Goal: Check status: Check status

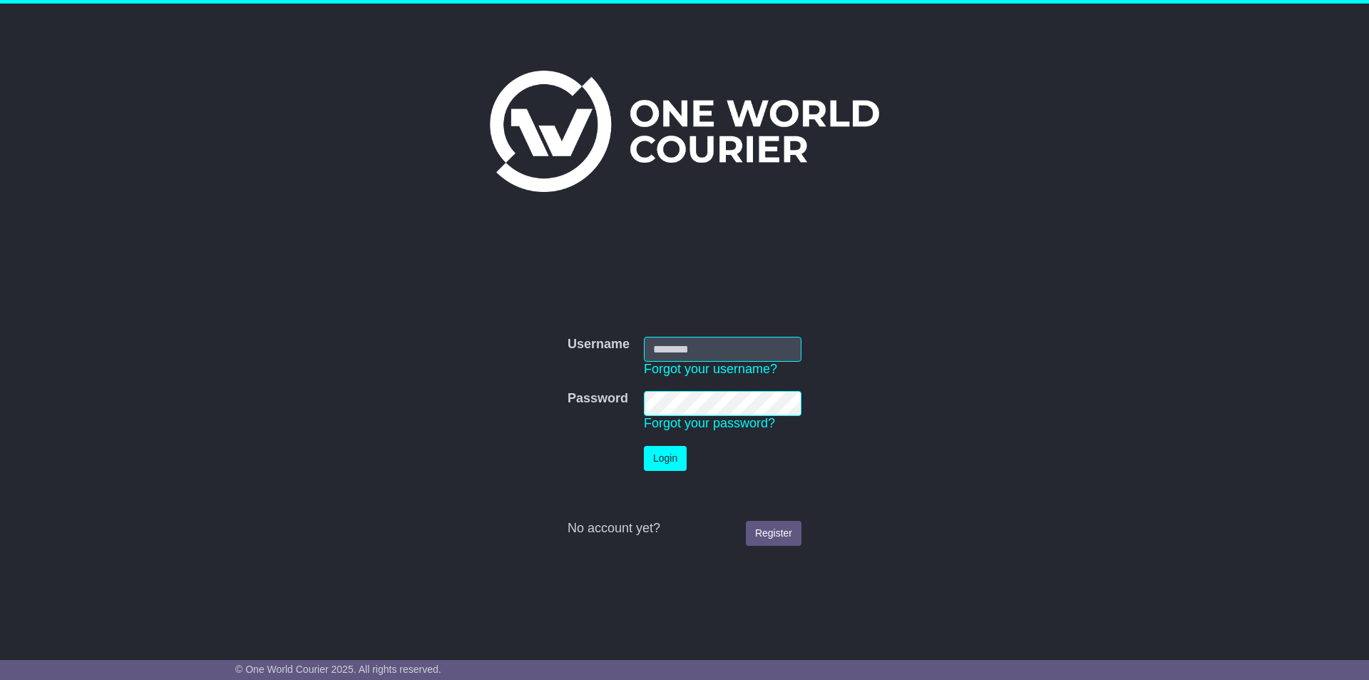
type input "**********"
click at [660, 461] on button "Login" at bounding box center [665, 458] width 43 height 25
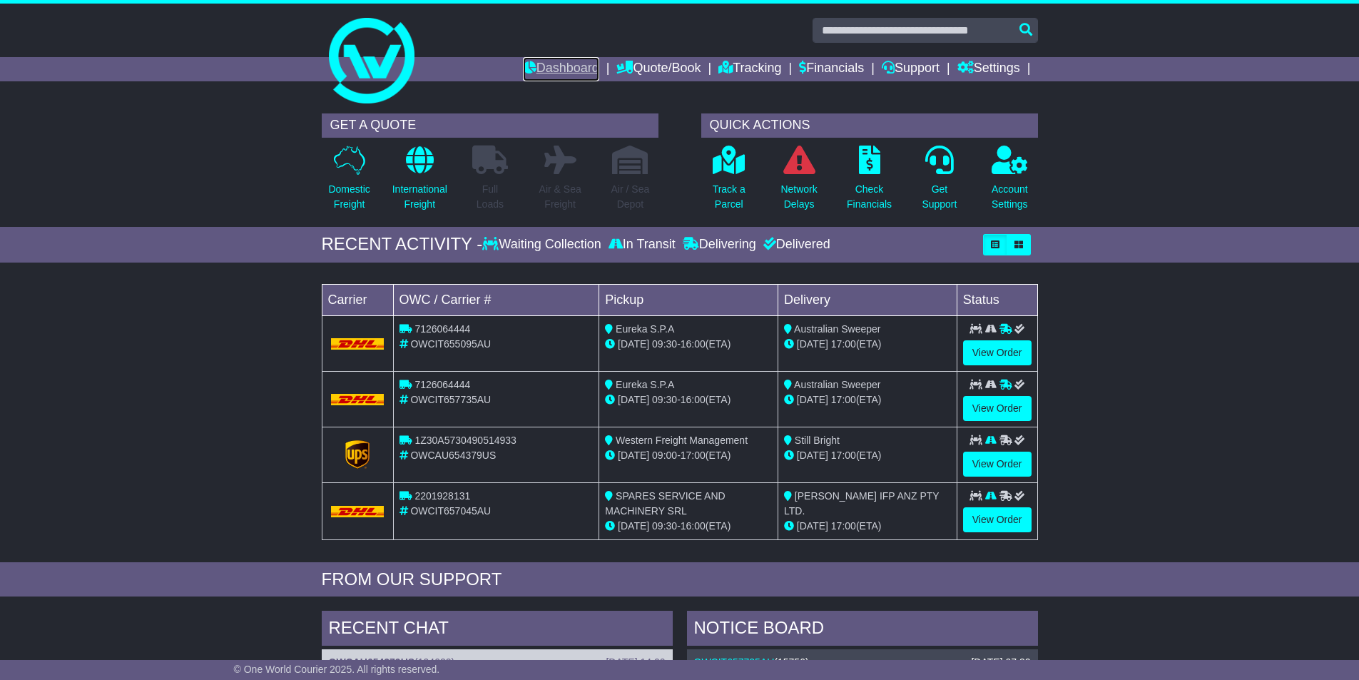
click at [548, 66] on link "Dashboard" at bounding box center [561, 69] width 76 height 24
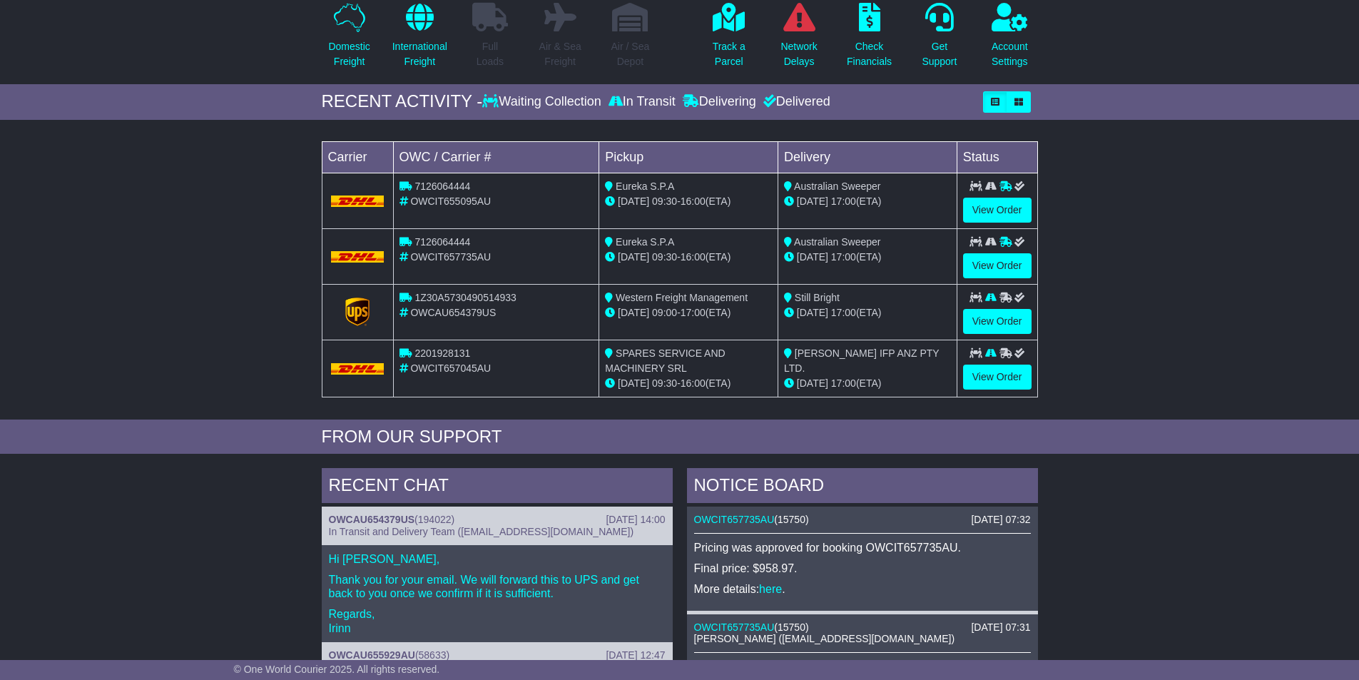
scroll to position [214, 0]
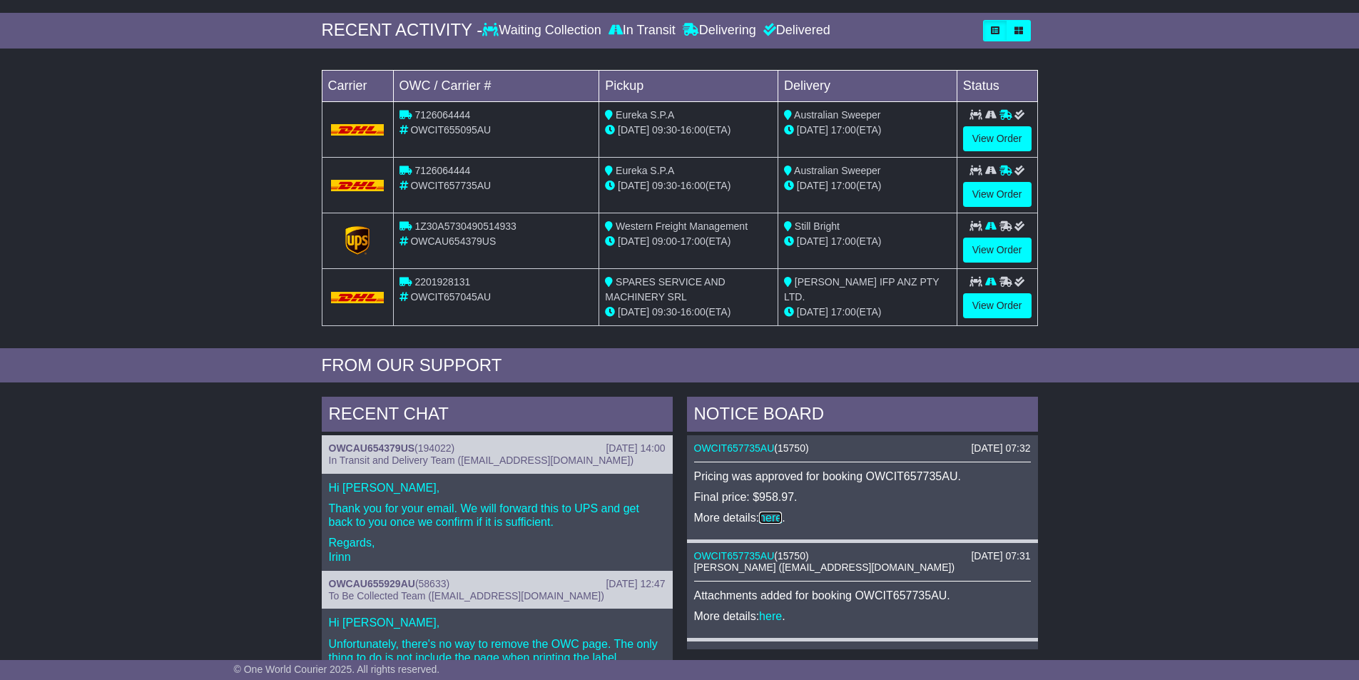
click at [775, 514] on link "here" at bounding box center [770, 517] width 23 height 12
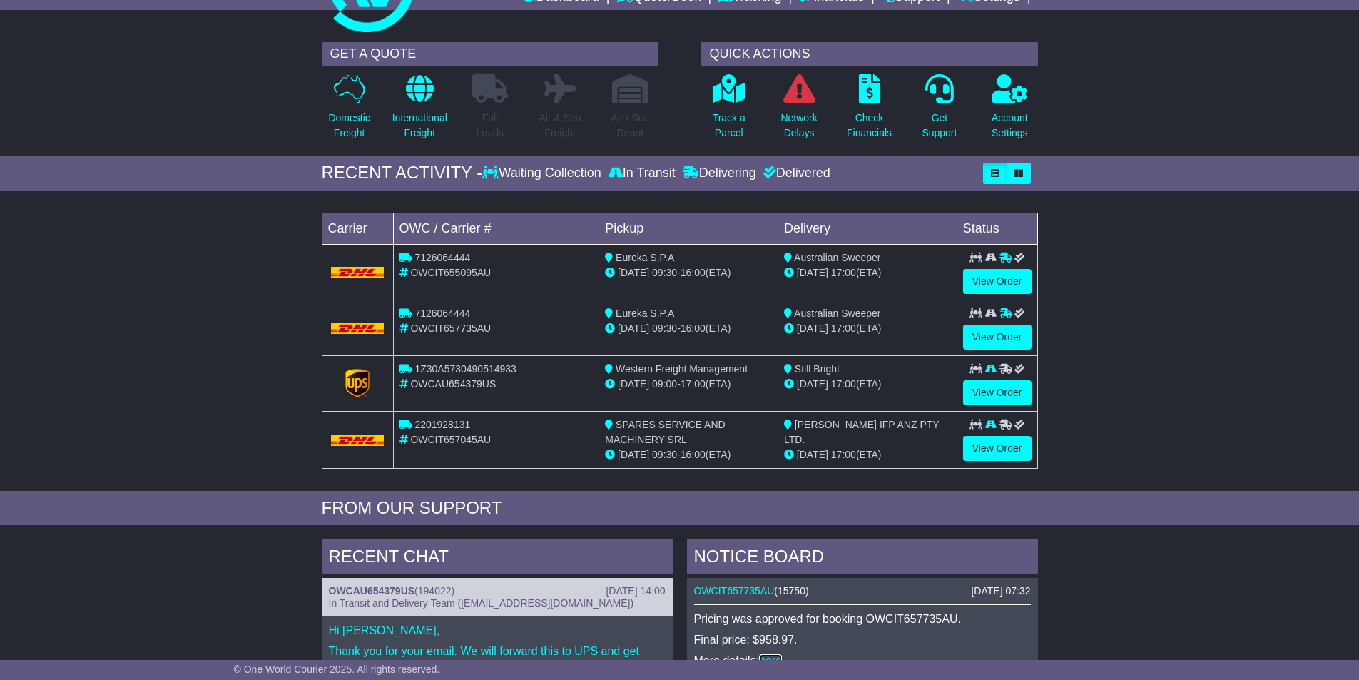
scroll to position [0, 0]
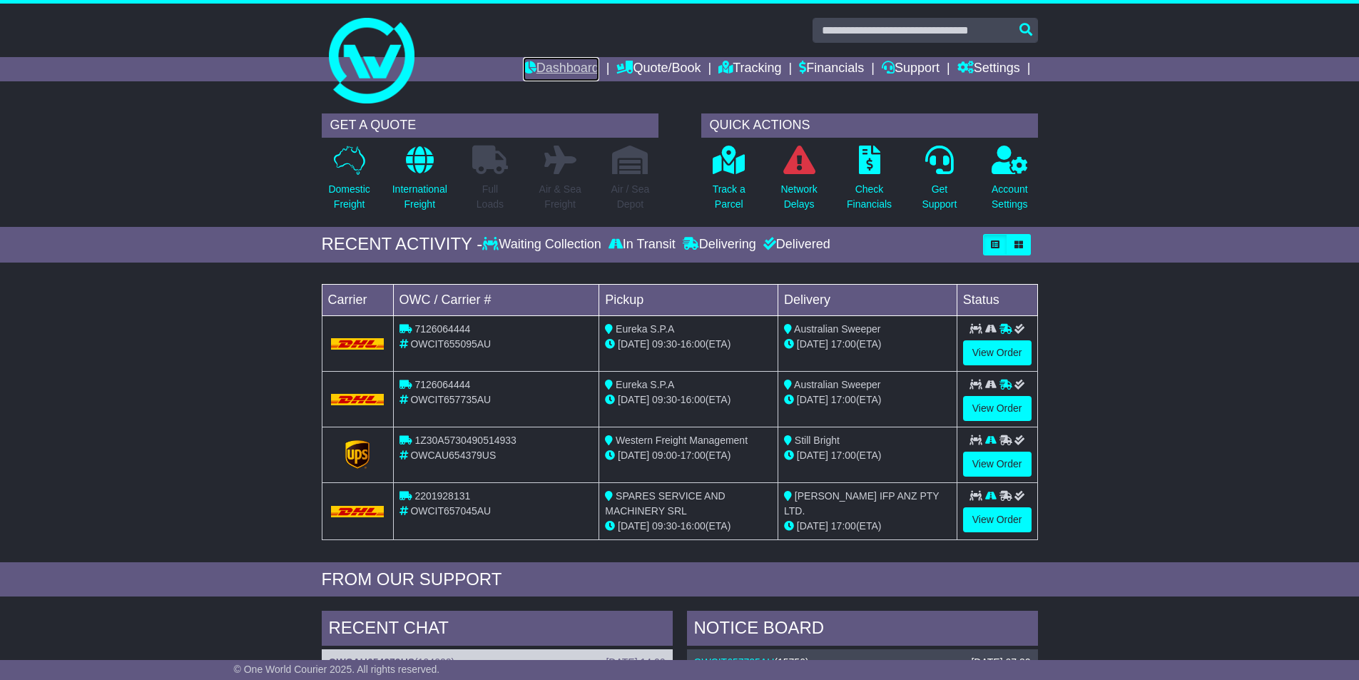
click at [554, 66] on link "Dashboard" at bounding box center [561, 69] width 76 height 24
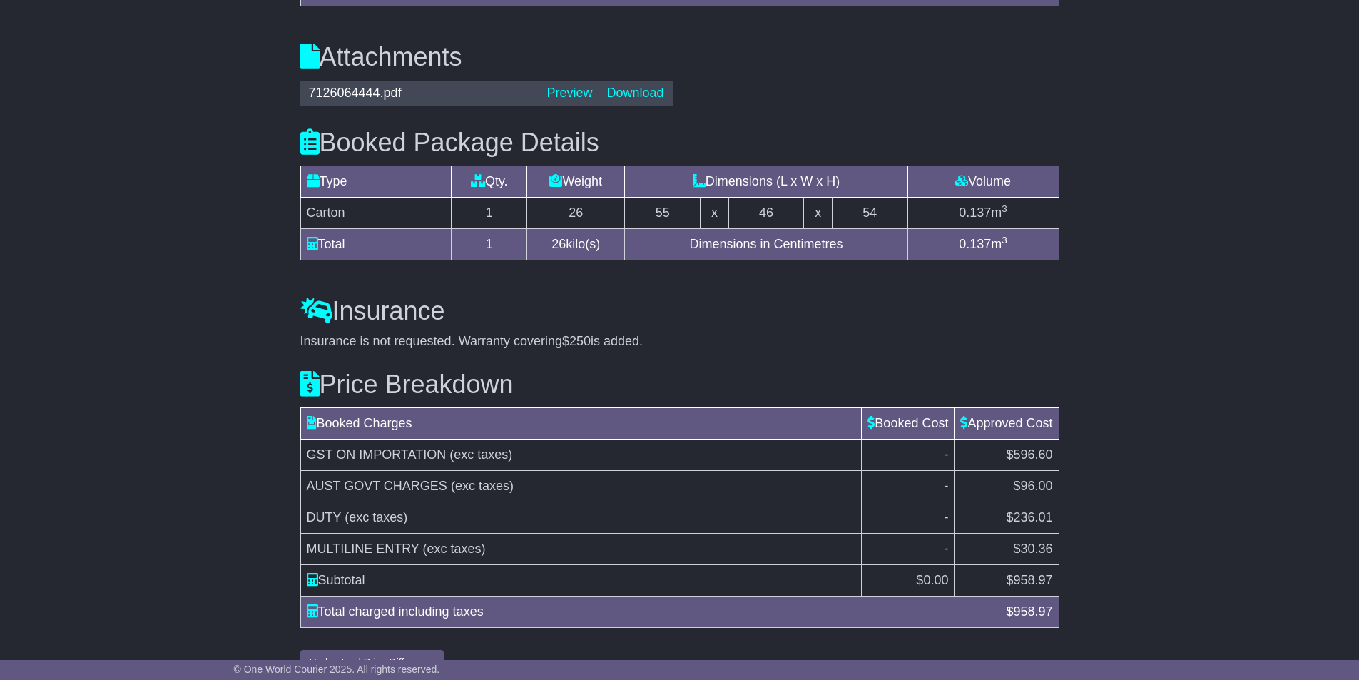
scroll to position [1068, 0]
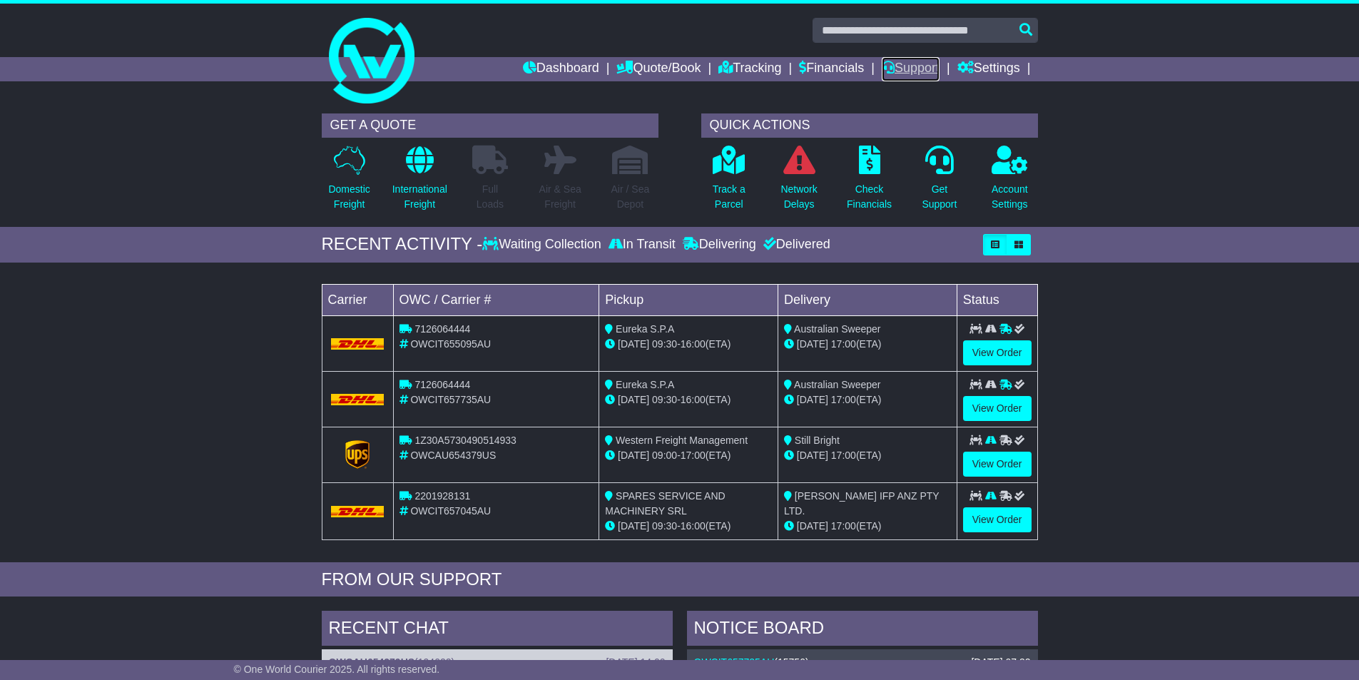
click at [896, 71] on link "Support" at bounding box center [910, 69] width 58 height 24
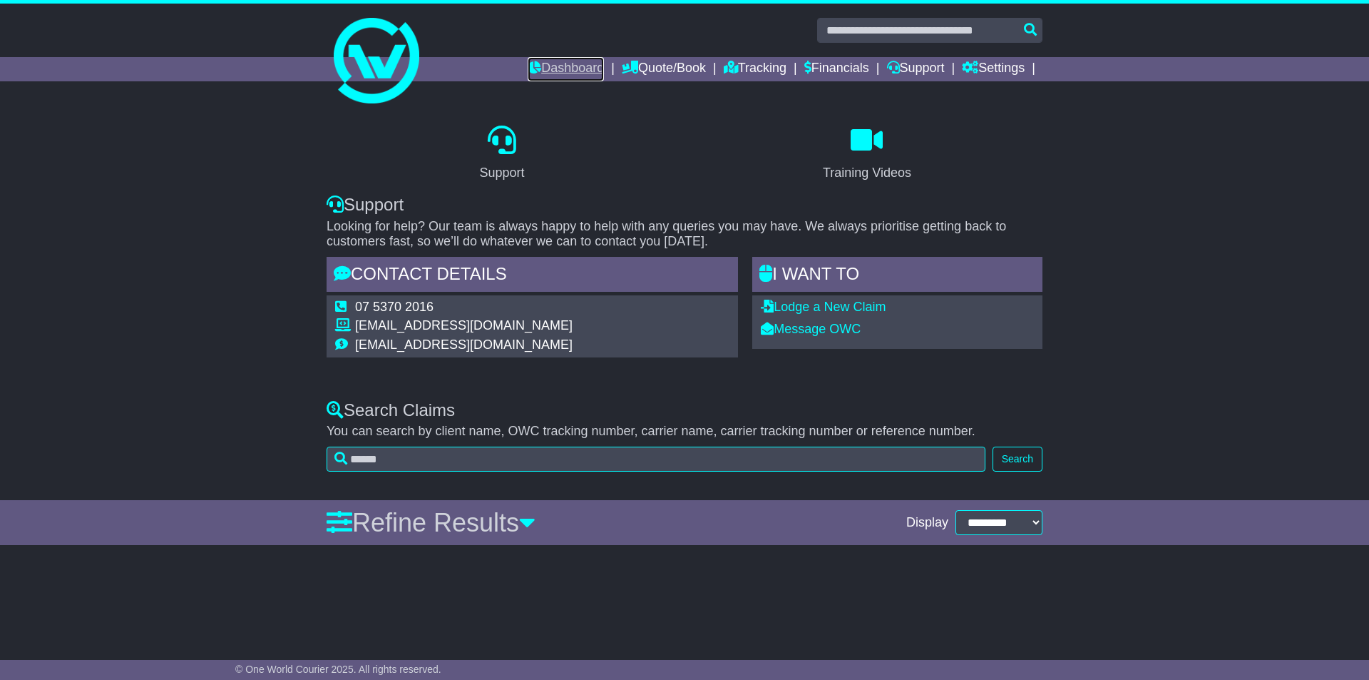
click at [551, 61] on link "Dashboard" at bounding box center [566, 69] width 76 height 24
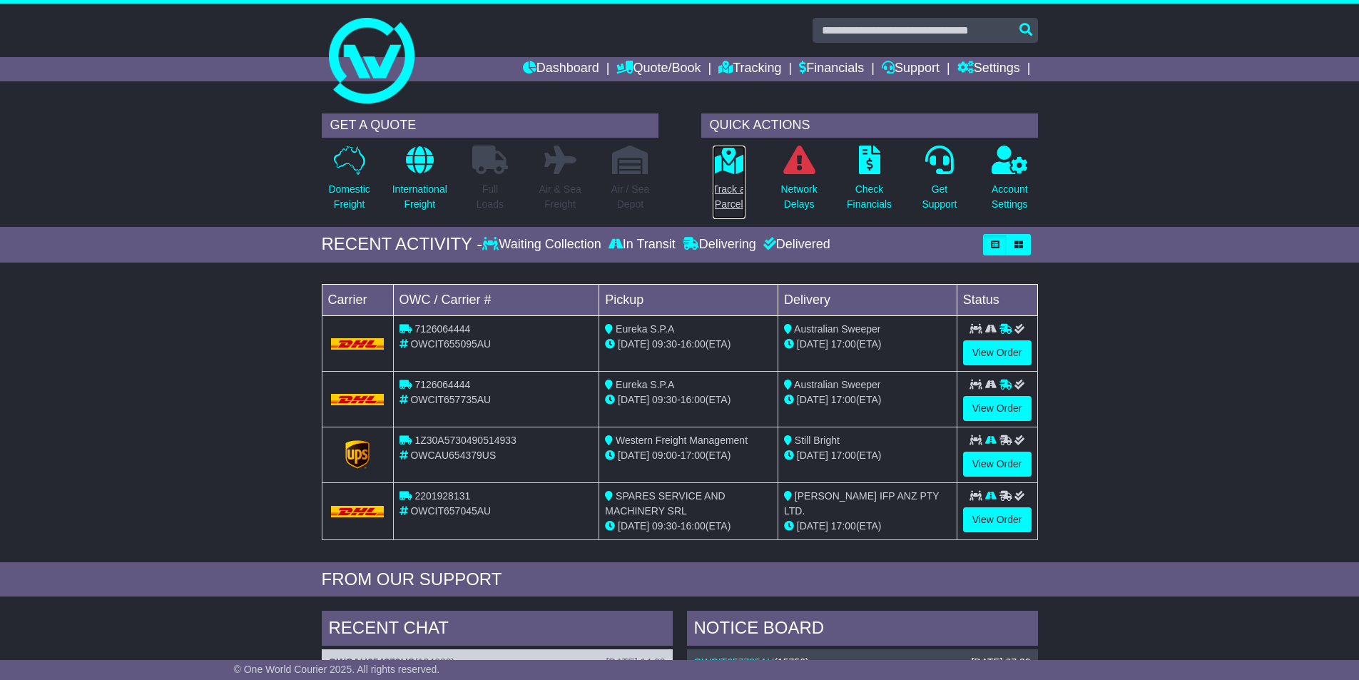
click at [733, 189] on p "Track a Parcel" at bounding box center [728, 197] width 33 height 30
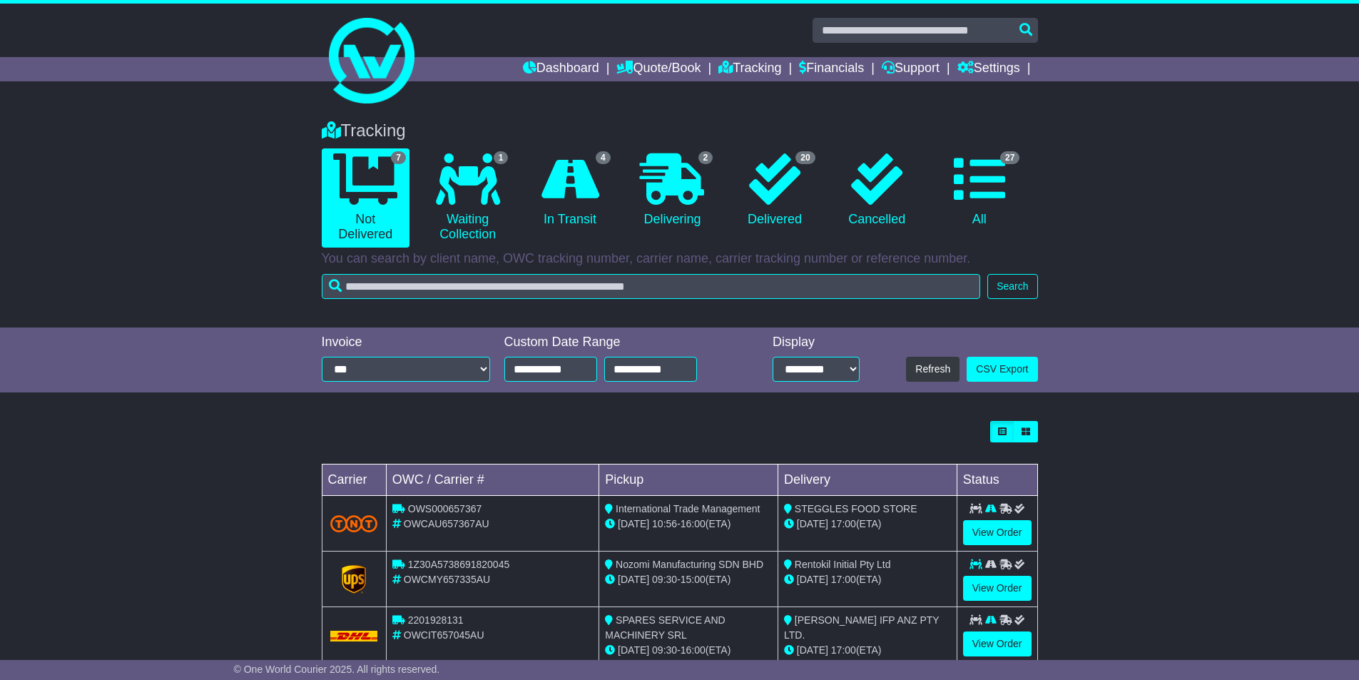
scroll to position [143, 0]
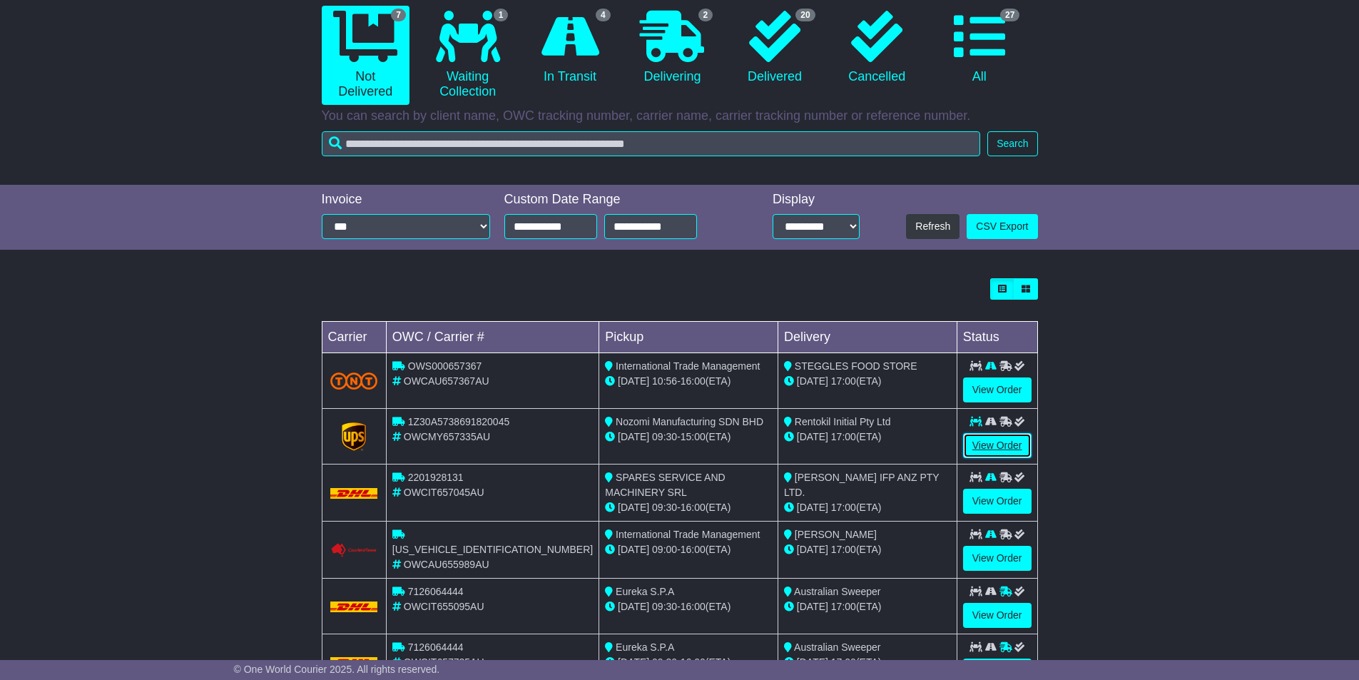
click at [983, 443] on link "View Order" at bounding box center [997, 445] width 68 height 25
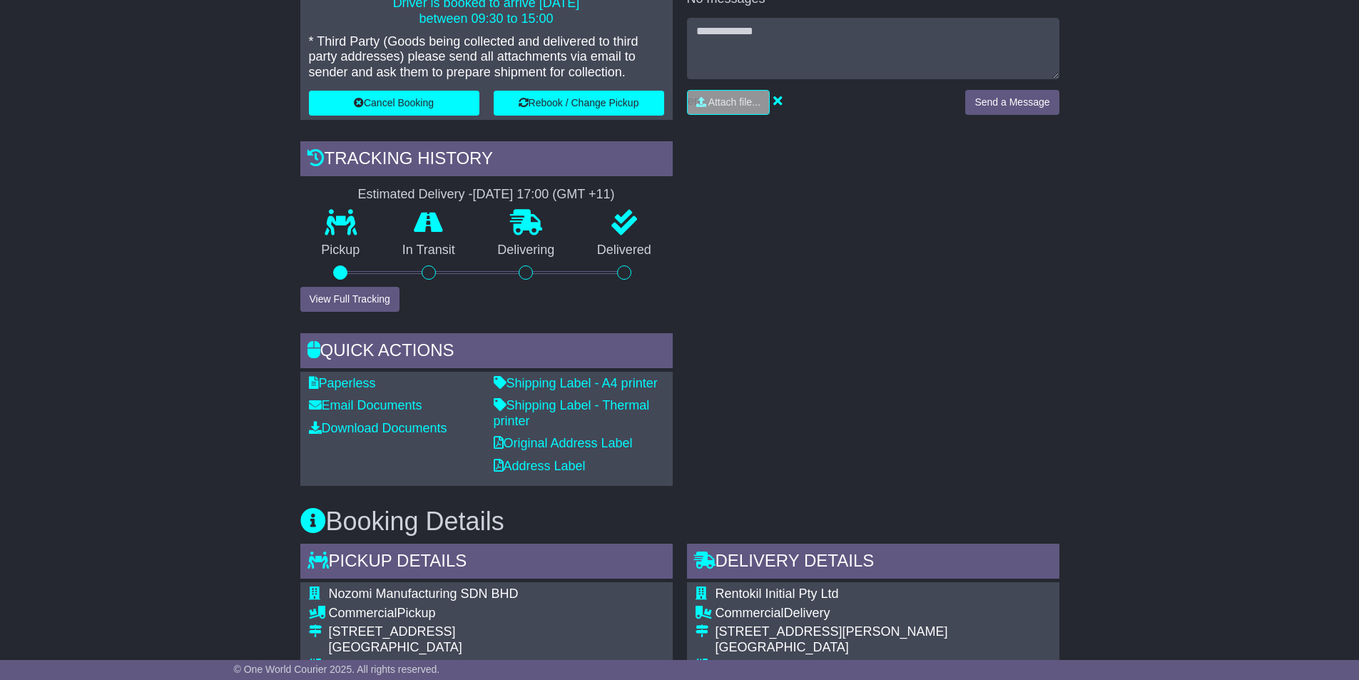
scroll to position [357, 0]
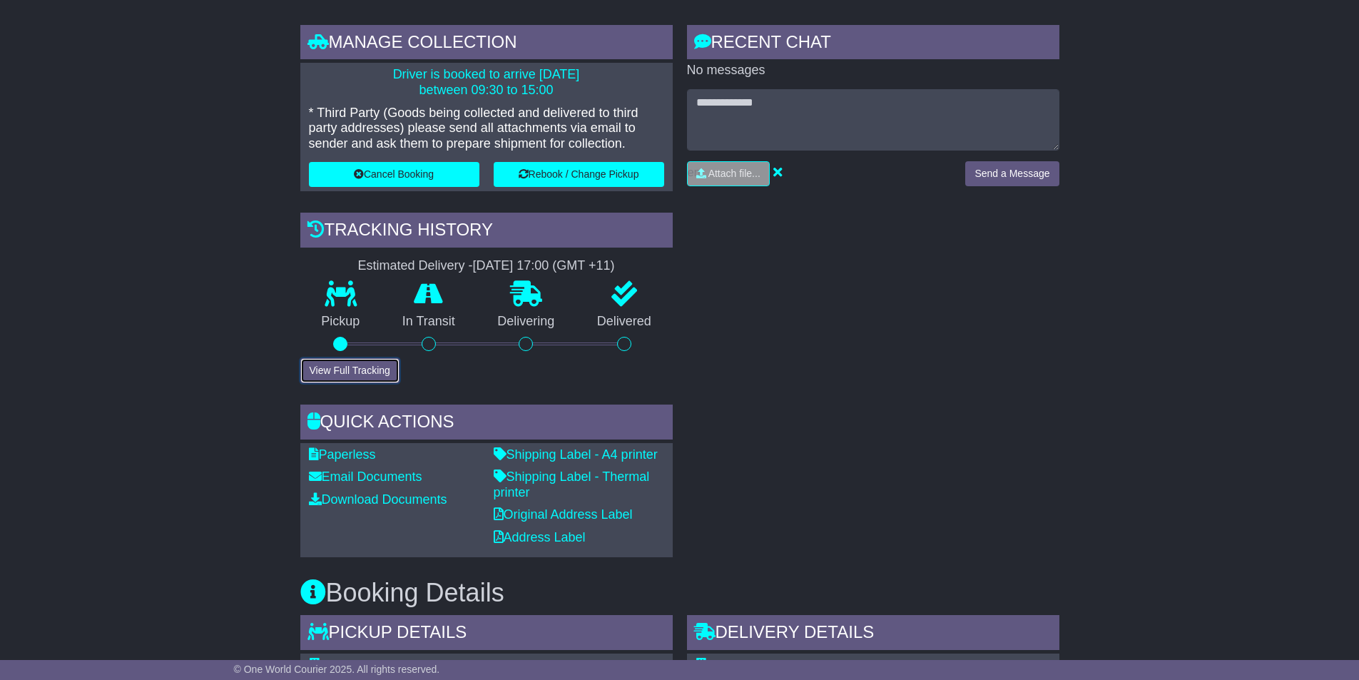
click at [349, 366] on button "View Full Tracking" at bounding box center [349, 370] width 99 height 25
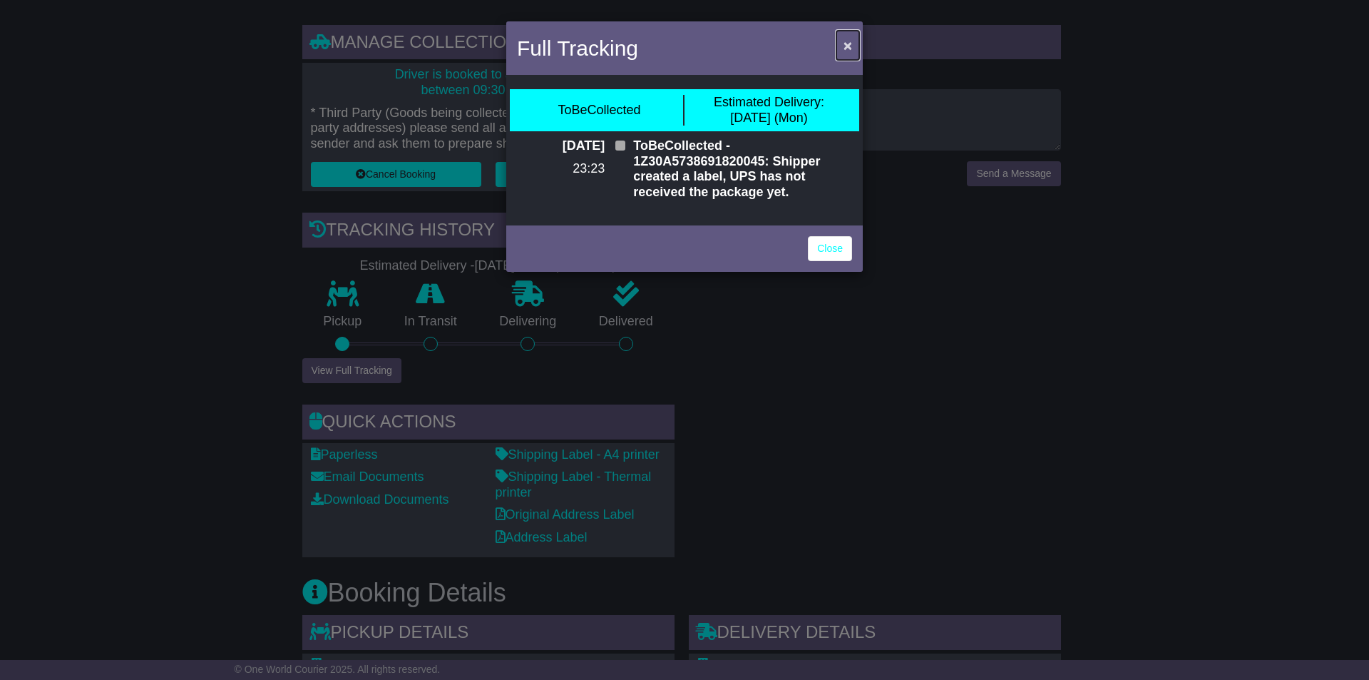
click at [845, 46] on span "×" at bounding box center [848, 45] width 9 height 16
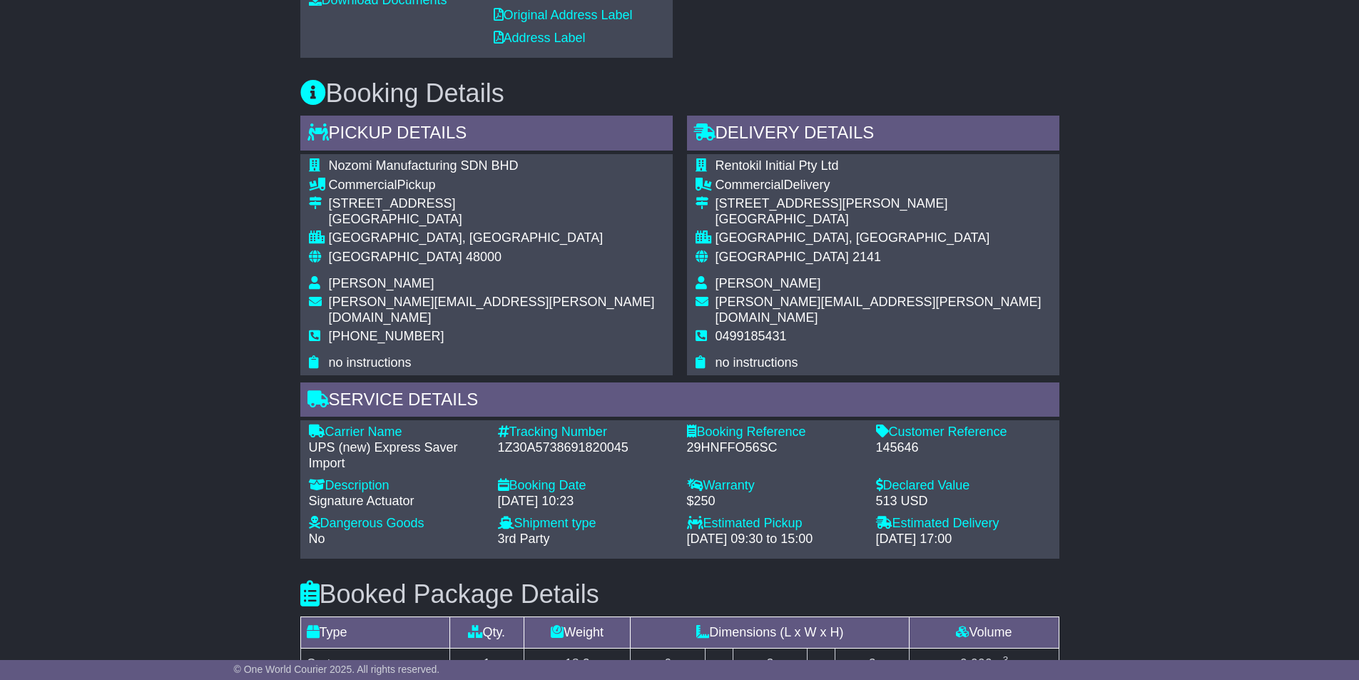
scroll to position [998, 0]
